Goal: Task Accomplishment & Management: Manage account settings

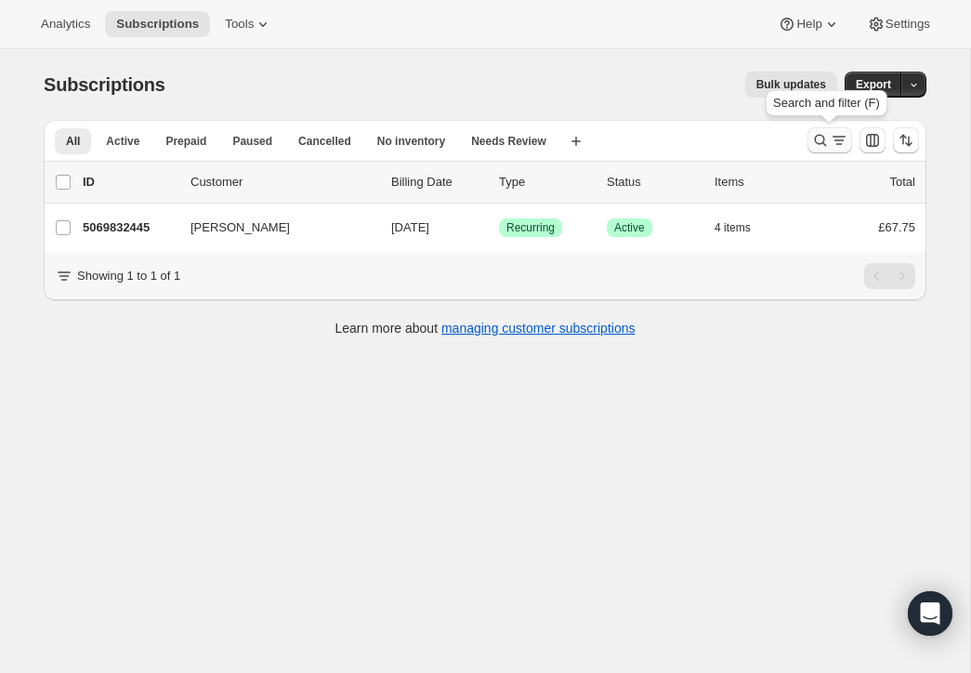
click at [820, 134] on icon "Search and filter results" at bounding box center [820, 140] width 19 height 19
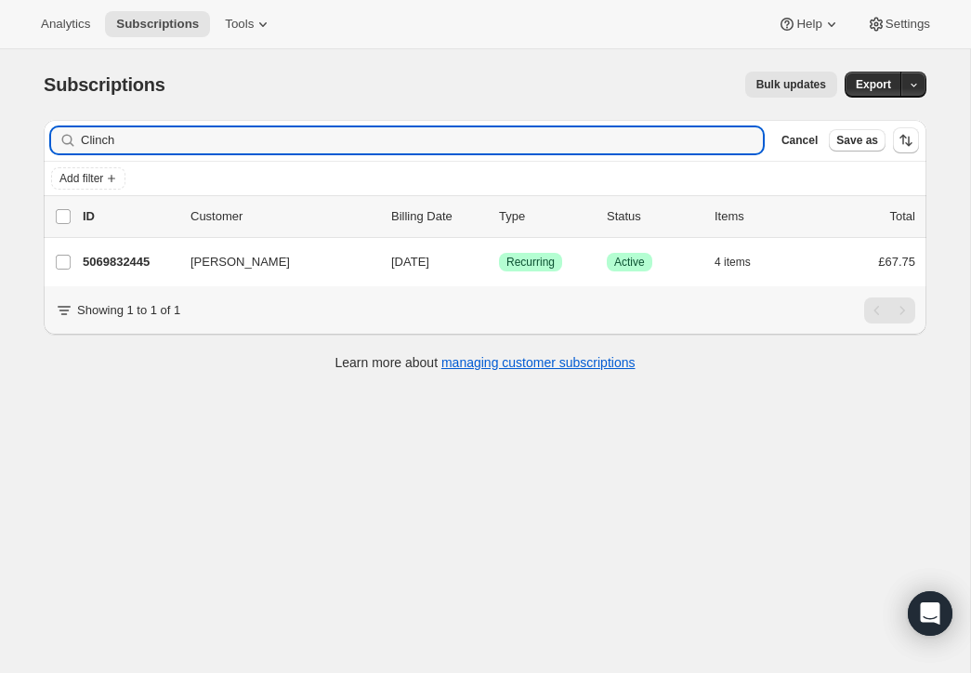
drag, startPoint x: 129, startPoint y: 138, endPoint x: 74, endPoint y: 132, distance: 55.1
click at [74, 132] on div "Clinch Clear" at bounding box center [407, 140] width 712 height 26
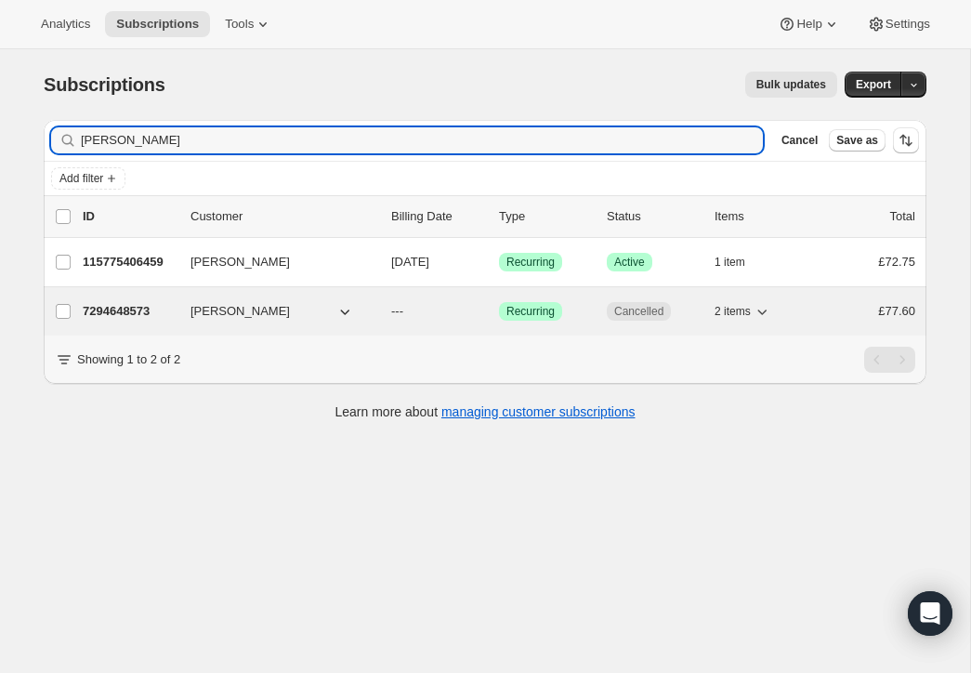
type input "[PERSON_NAME]"
click at [176, 307] on div "7294648573 [PERSON_NAME] --- Success Recurring Cancelled 2 items £77.60" at bounding box center [499, 311] width 833 height 26
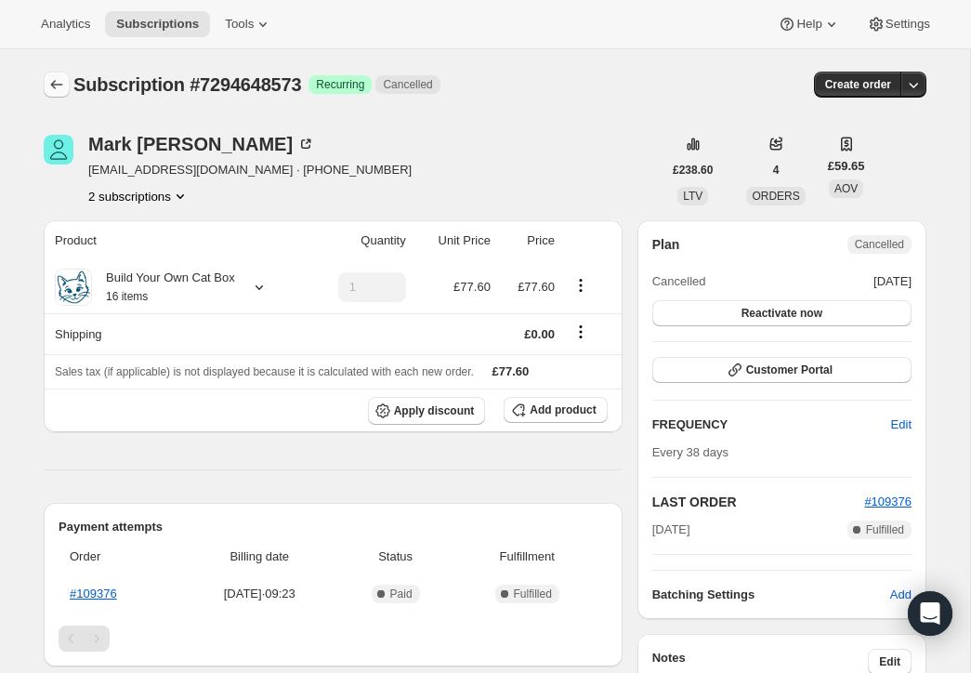
click at [52, 80] on icon "Subscriptions" at bounding box center [56, 84] width 19 height 19
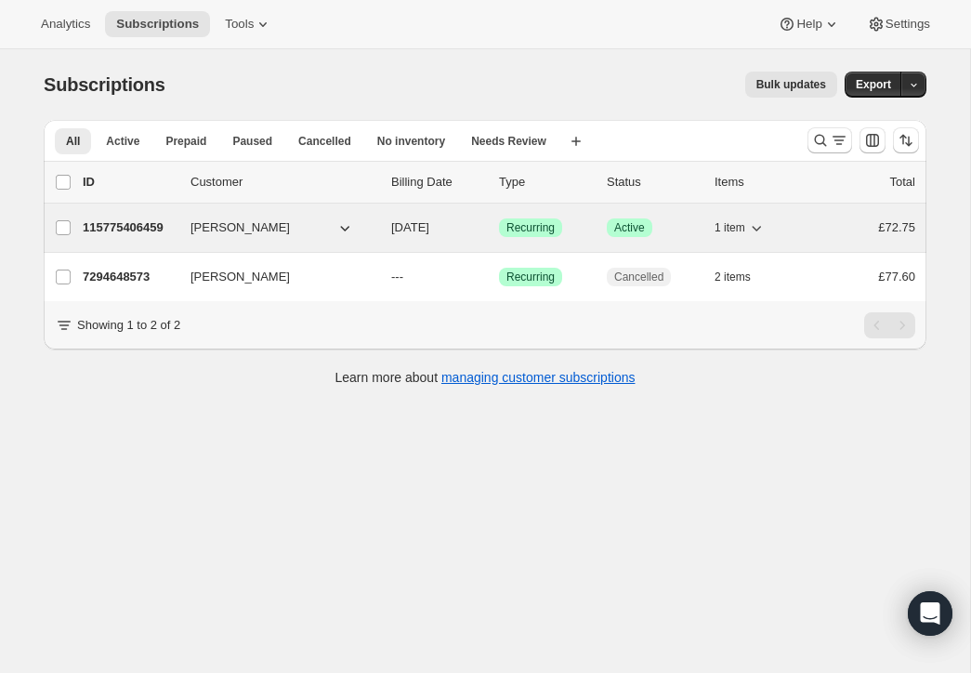
click at [215, 223] on span "[PERSON_NAME]" at bounding box center [240, 227] width 99 height 19
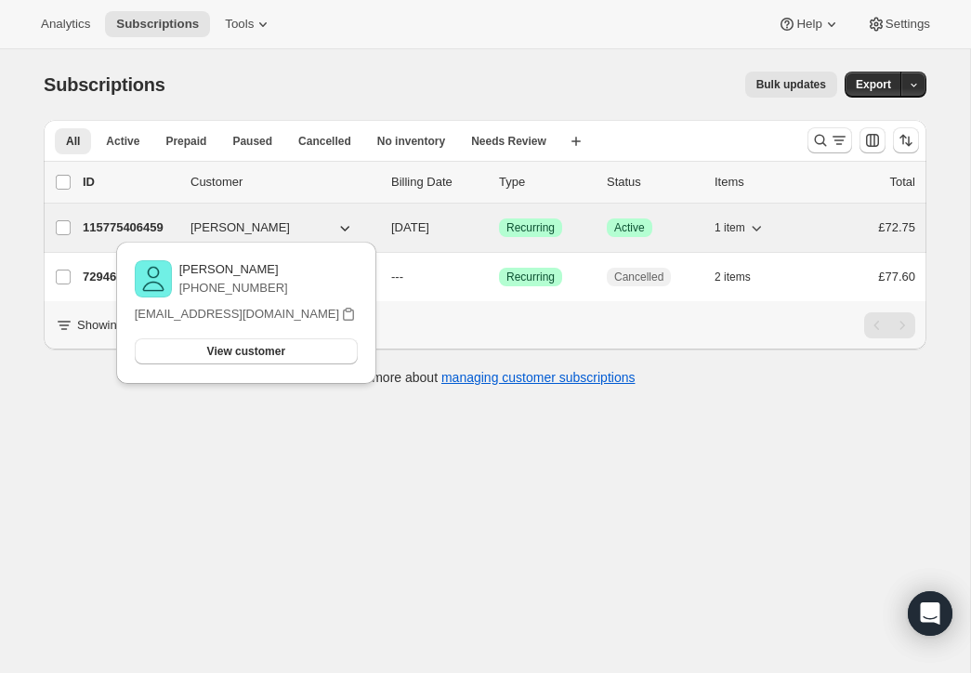
click at [144, 220] on p "115775406459" at bounding box center [129, 227] width 93 height 19
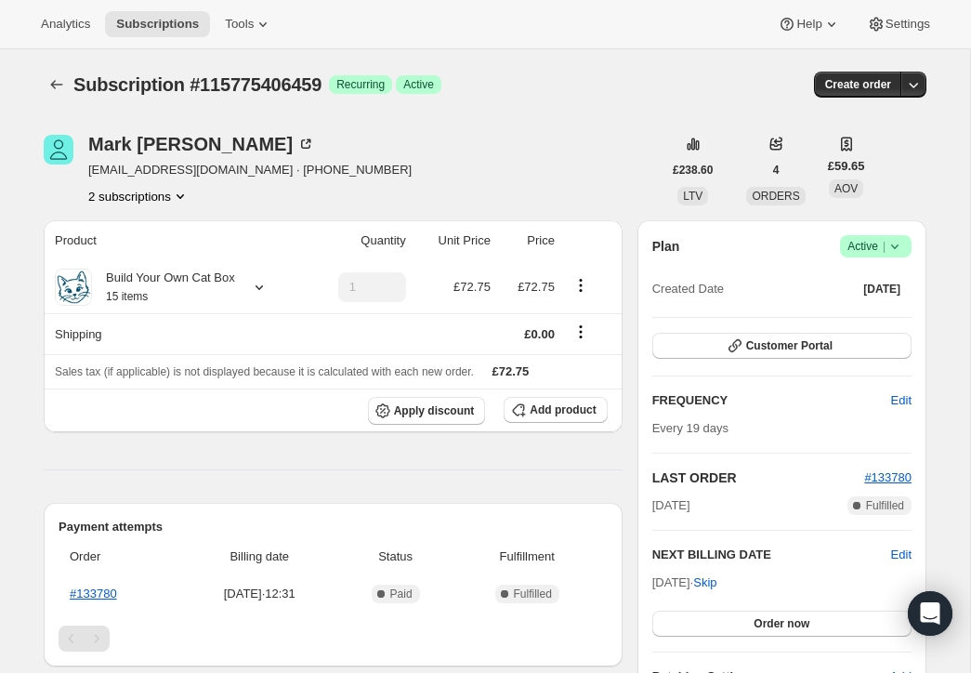
click at [861, 243] on span "Active |" at bounding box center [876, 246] width 57 height 19
click at [861, 310] on span "Cancel subscription" at bounding box center [870, 315] width 105 height 14
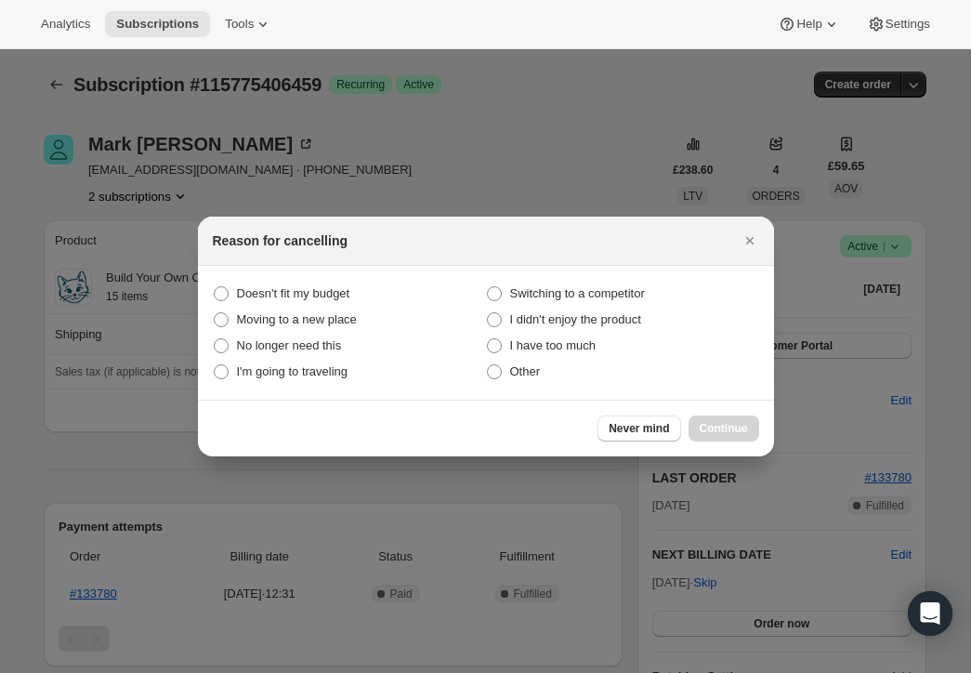
drag, startPoint x: 495, startPoint y: 373, endPoint x: 620, endPoint y: 385, distance: 125.1
click at [507, 375] on label "Other" at bounding box center [622, 372] width 273 height 26
drag, startPoint x: 496, startPoint y: 374, endPoint x: 507, endPoint y: 375, distance: 11.2
click at [496, 374] on span ":rg1:" at bounding box center [494, 371] width 15 height 15
click at [488, 365] on input "Other" at bounding box center [487, 364] width 1 height 1
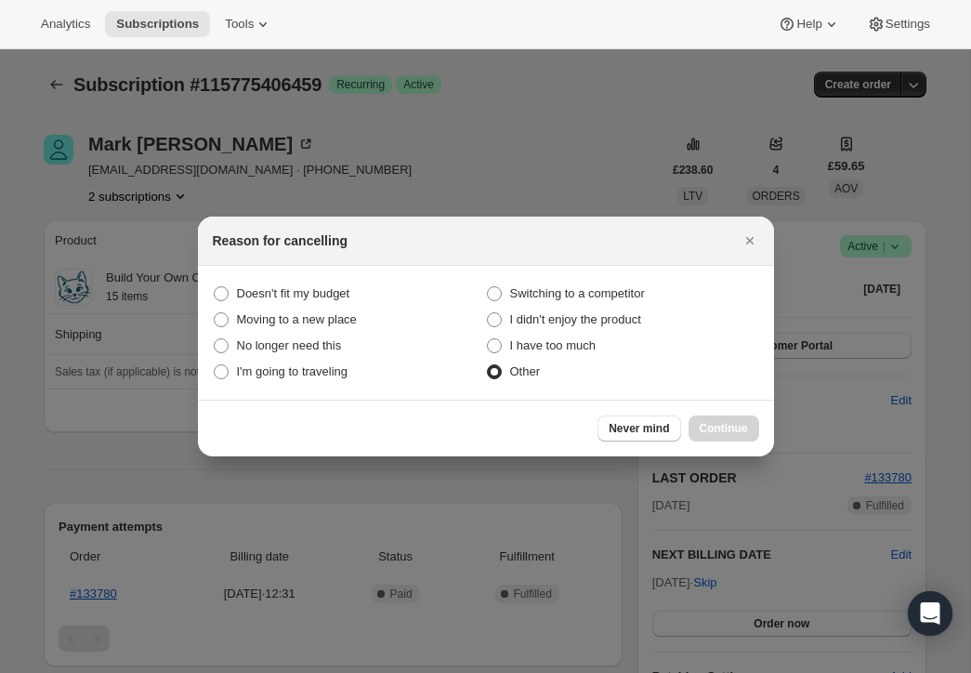
radio input "true"
click at [736, 421] on span "Continue" at bounding box center [724, 428] width 48 height 15
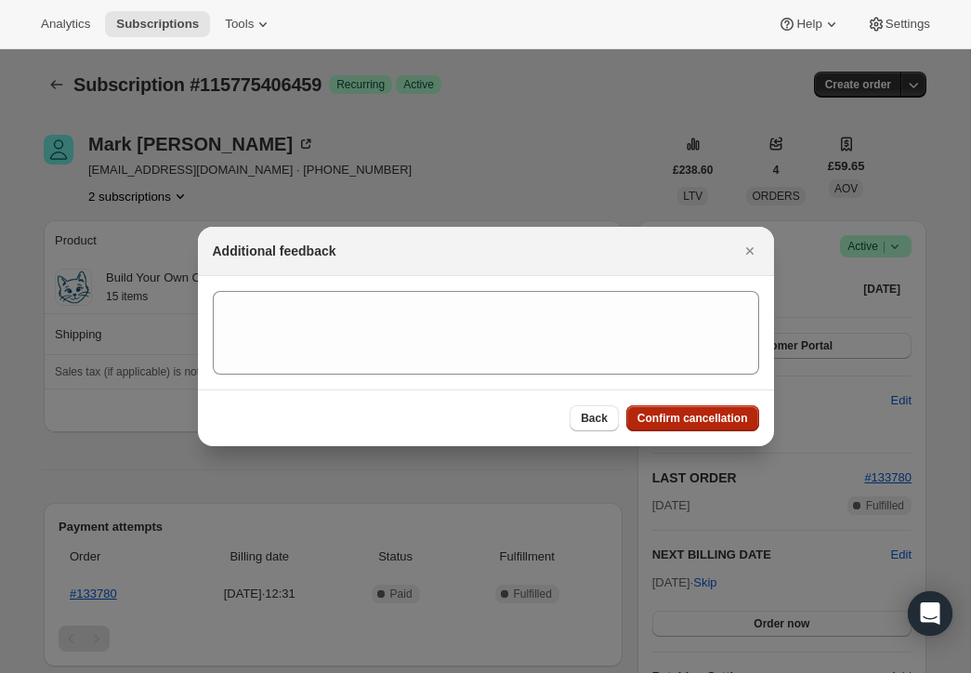
click at [738, 409] on button "Confirm cancellation" at bounding box center [692, 418] width 133 height 26
